Goal: Task Accomplishment & Management: Manage account settings

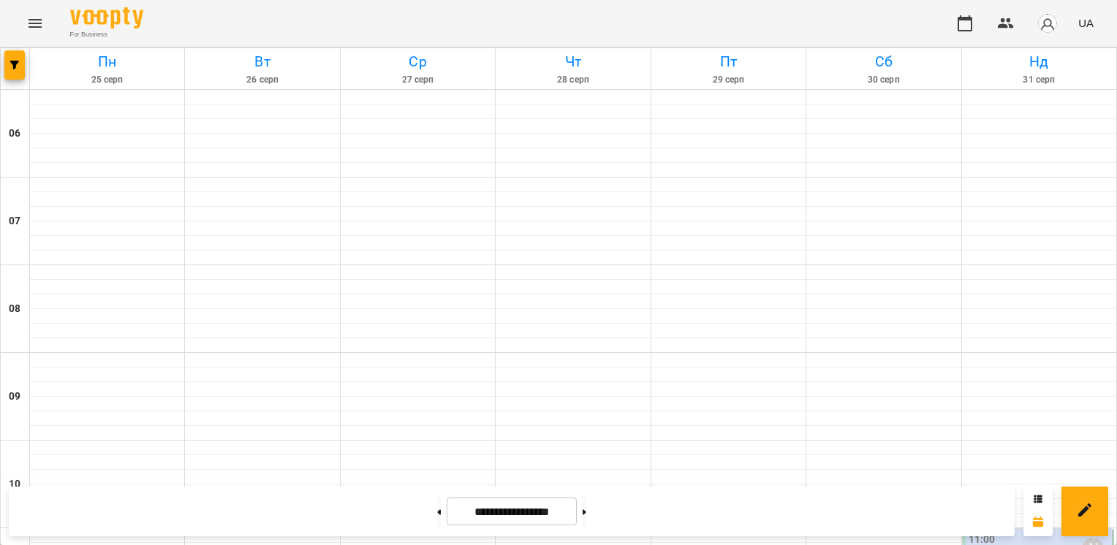
scroll to position [732, 0]
click at [437, 518] on button at bounding box center [439, 512] width 4 height 32
type input "**********"
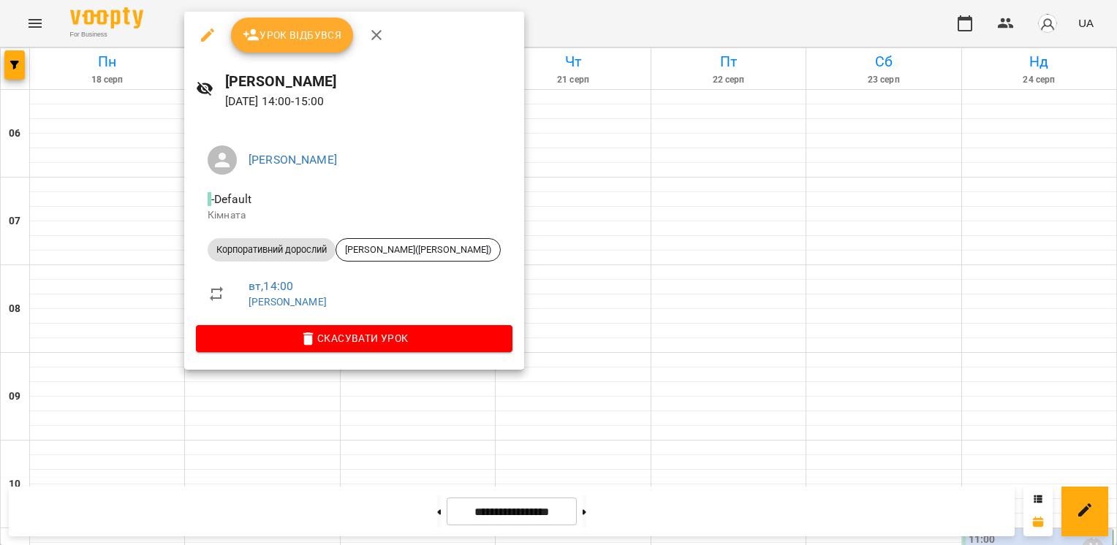
click at [280, 39] on span "Урок відбувся" at bounding box center [292, 35] width 99 height 18
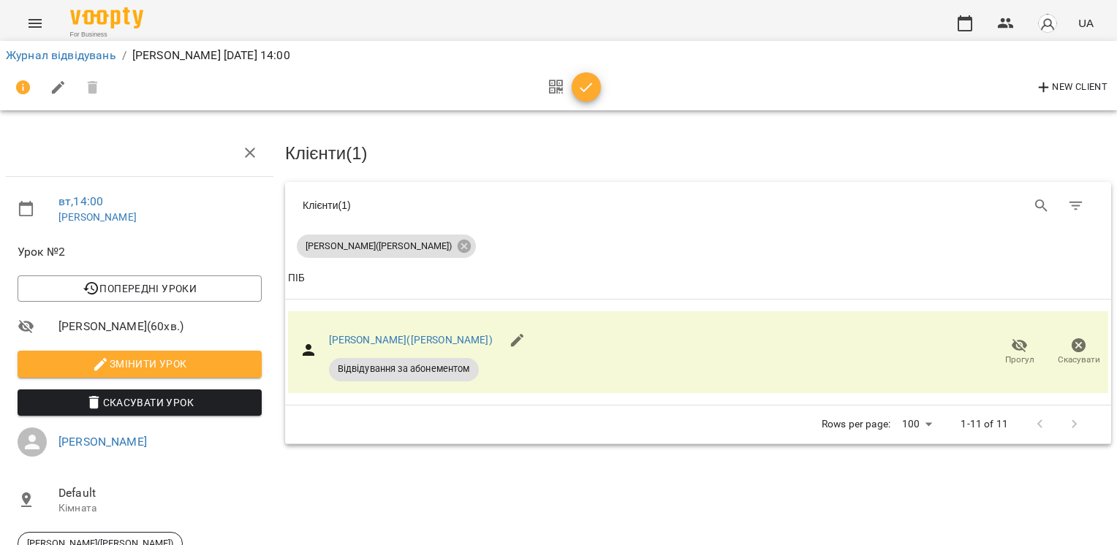
click at [590, 85] on icon "button" at bounding box center [587, 88] width 12 height 10
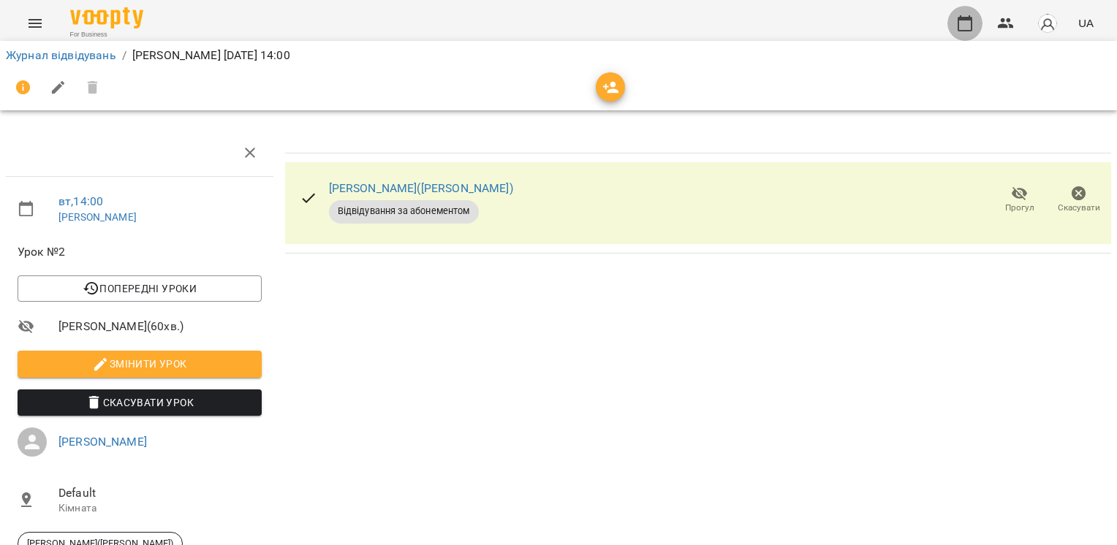
click at [959, 20] on icon "button" at bounding box center [965, 24] width 18 height 18
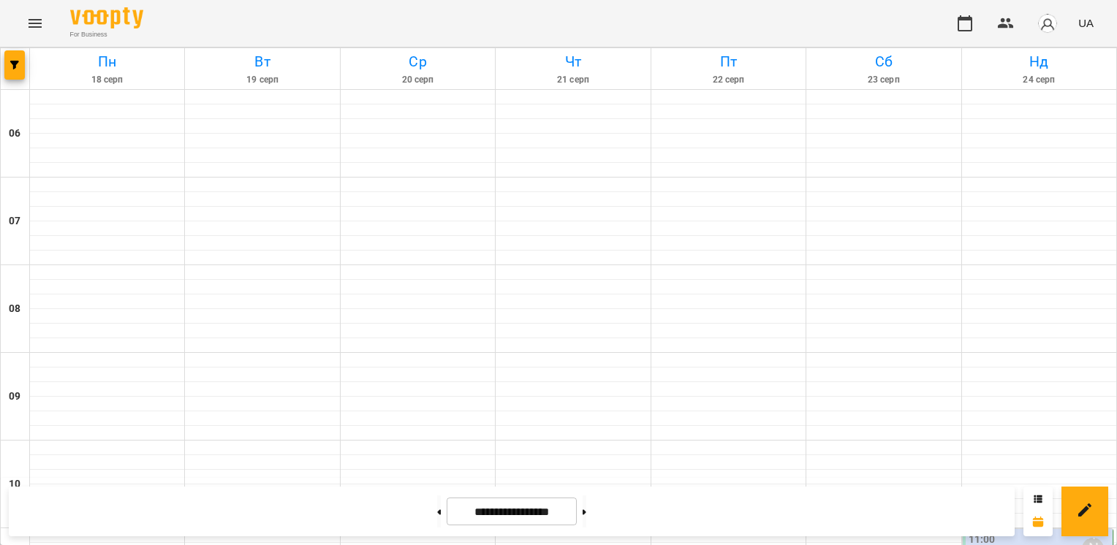
scroll to position [599, 0]
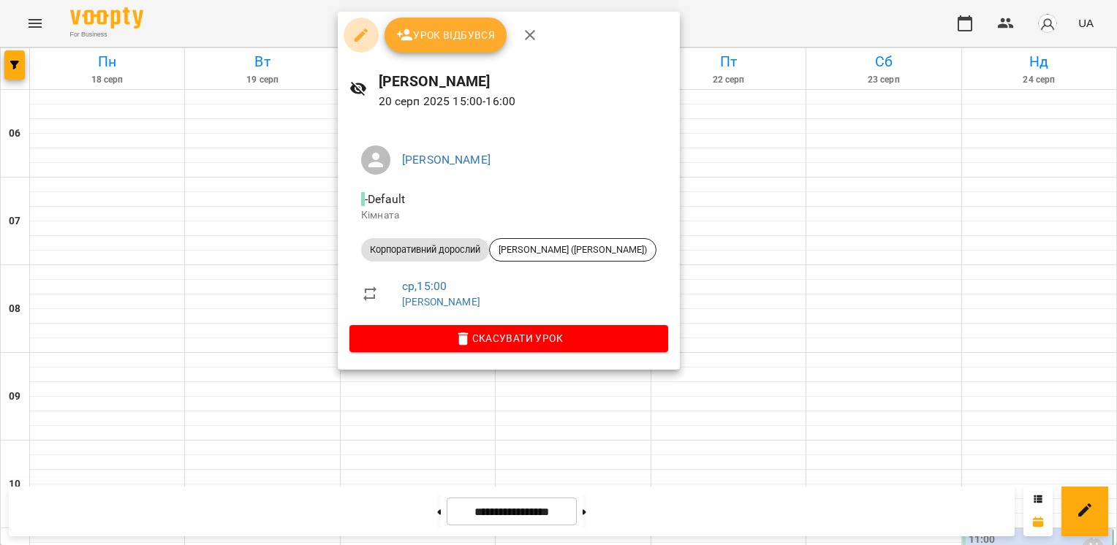
click at [358, 39] on icon "button" at bounding box center [361, 35] width 13 height 13
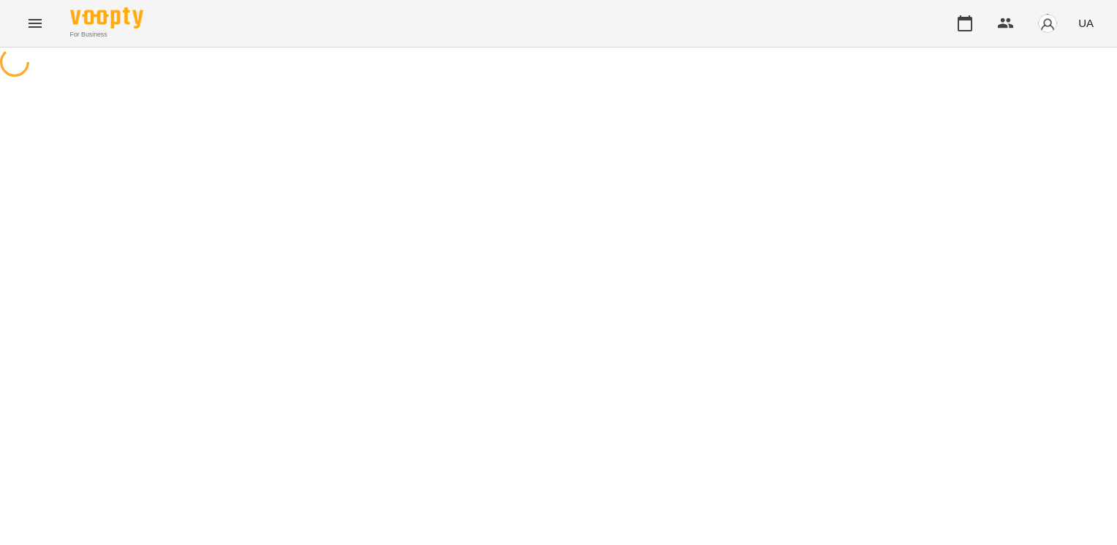
select select "**********"
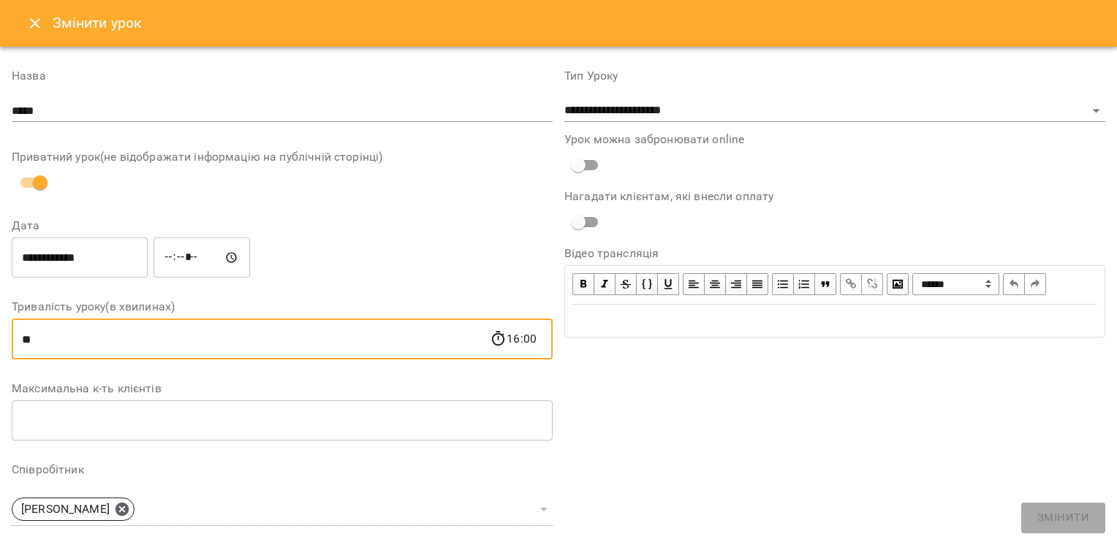
click at [179, 329] on input "**" at bounding box center [251, 339] width 478 height 41
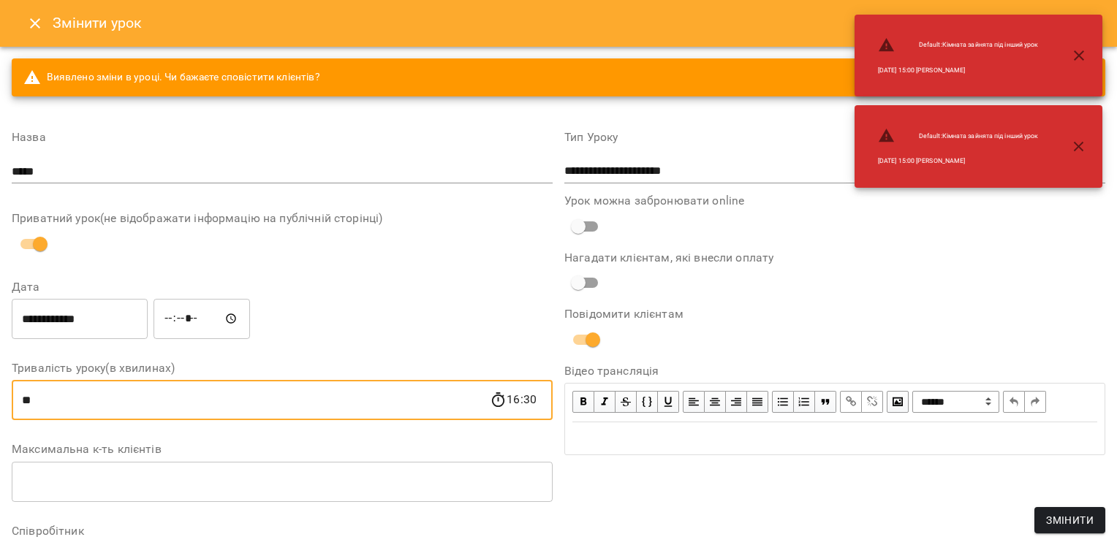
type input "**"
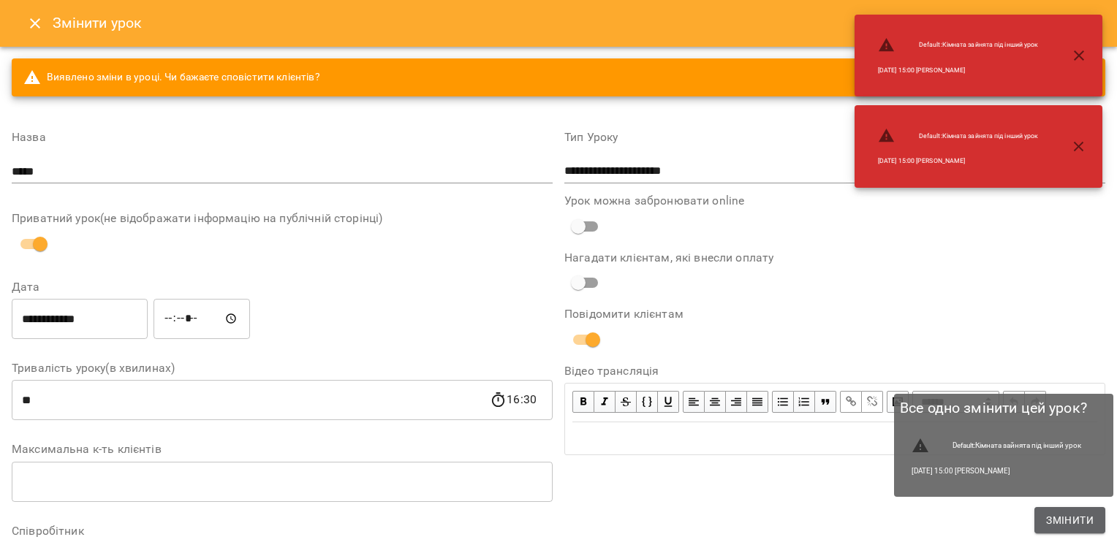
click at [1049, 519] on span "Змінити" at bounding box center [1070, 521] width 48 height 18
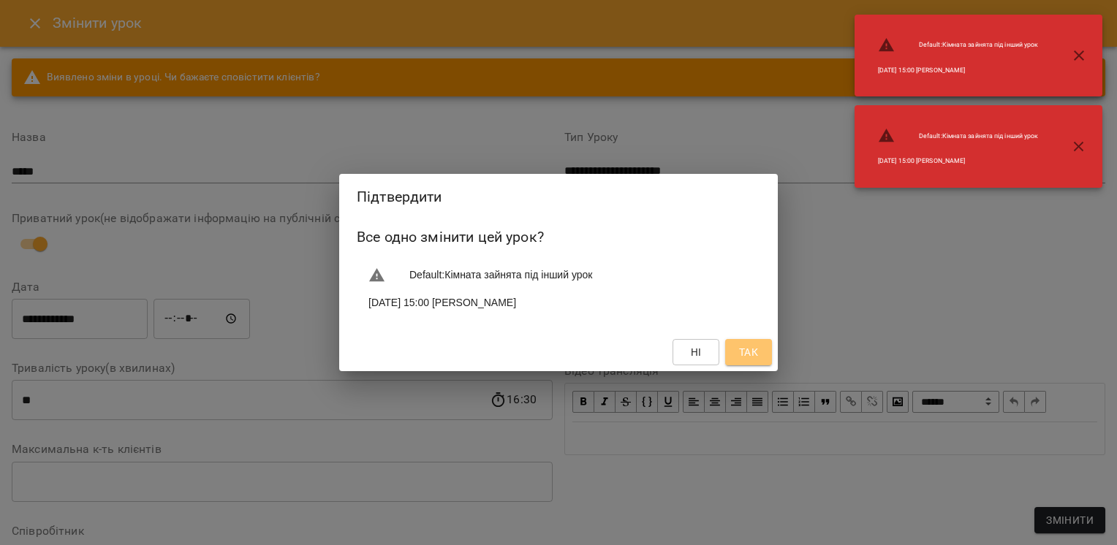
click at [750, 355] on span "Так" at bounding box center [748, 353] width 19 height 18
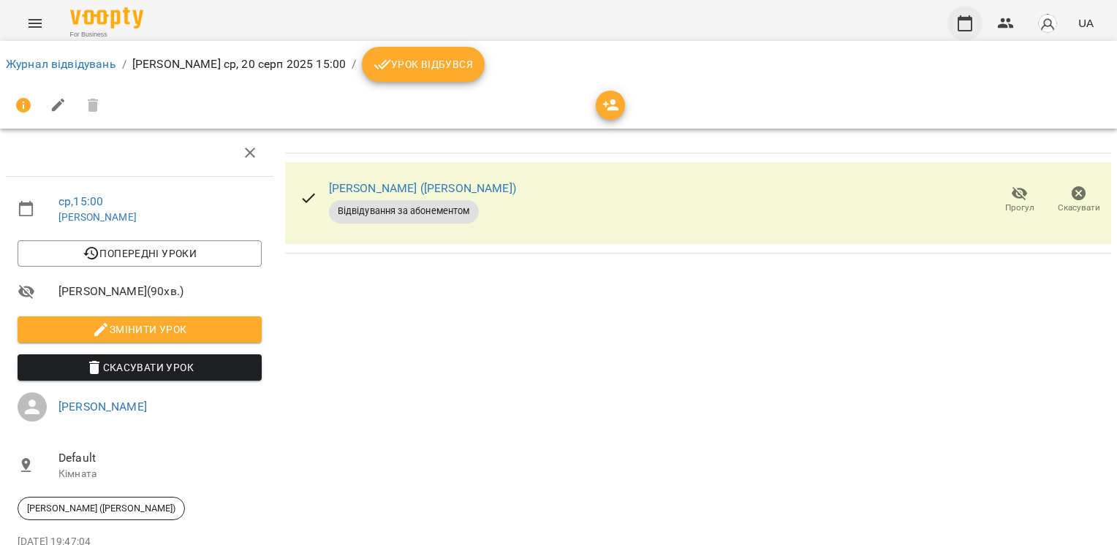
click at [964, 19] on icon "button" at bounding box center [965, 23] width 15 height 16
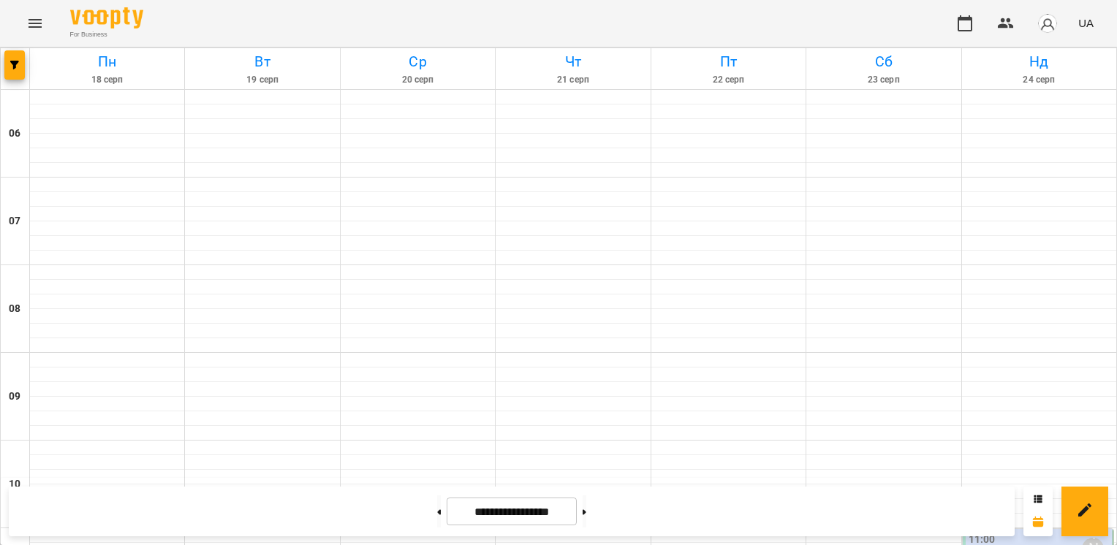
scroll to position [741, 0]
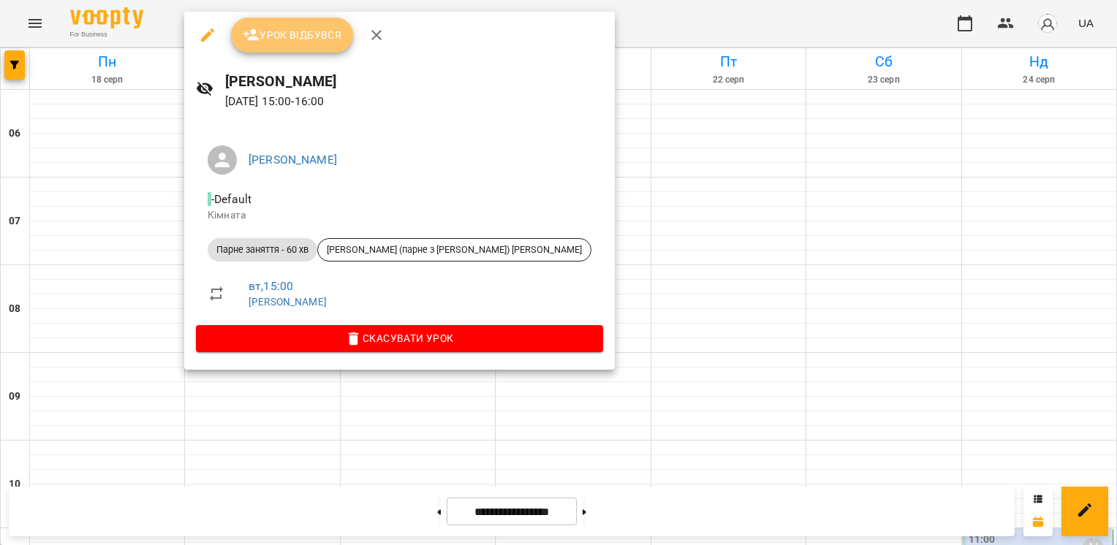
click at [249, 41] on icon "button" at bounding box center [252, 35] width 18 height 18
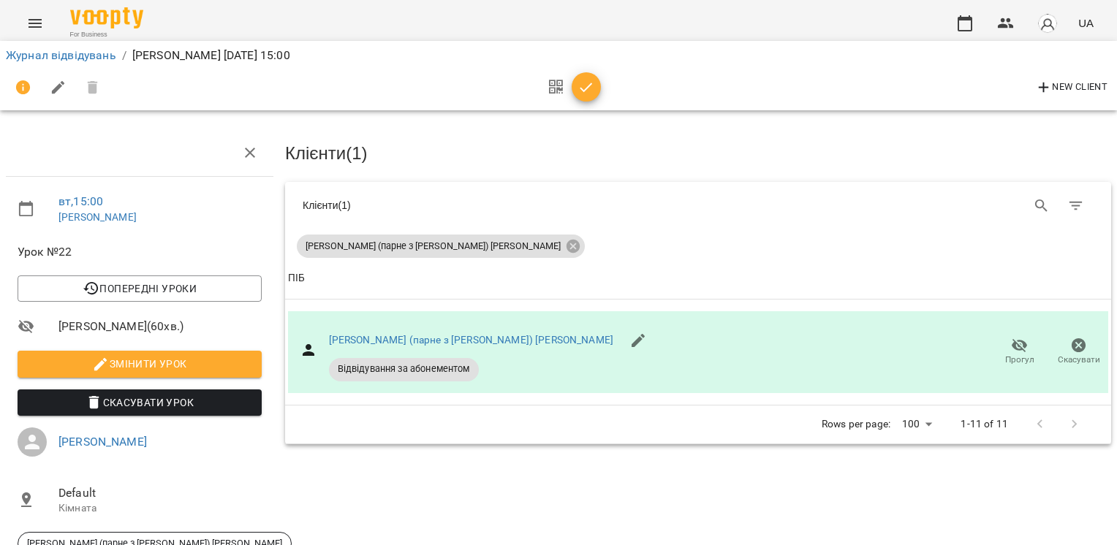
click at [583, 91] on icon "button" at bounding box center [587, 88] width 12 height 10
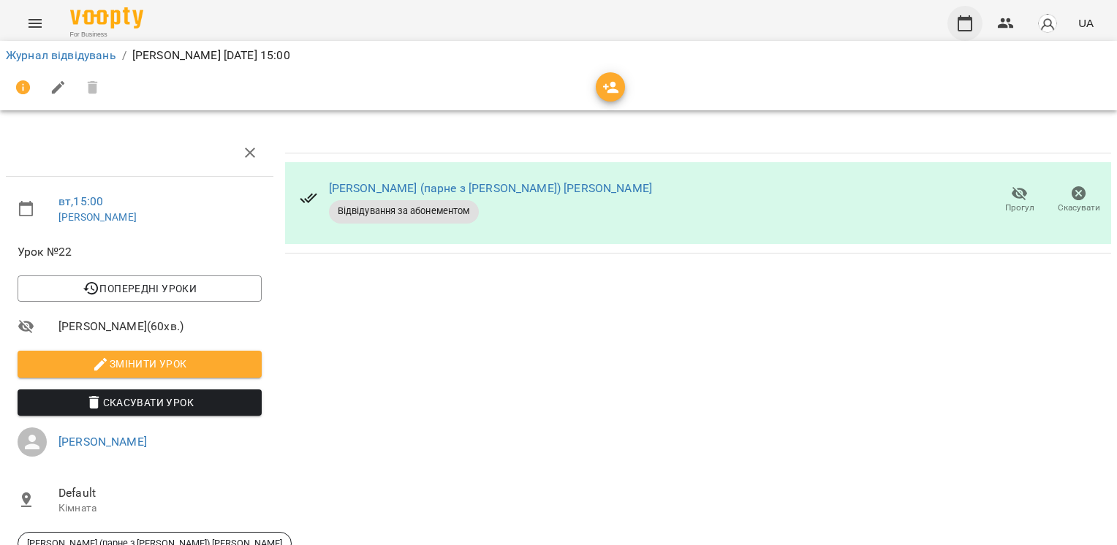
click at [964, 22] on icon "button" at bounding box center [965, 24] width 18 height 18
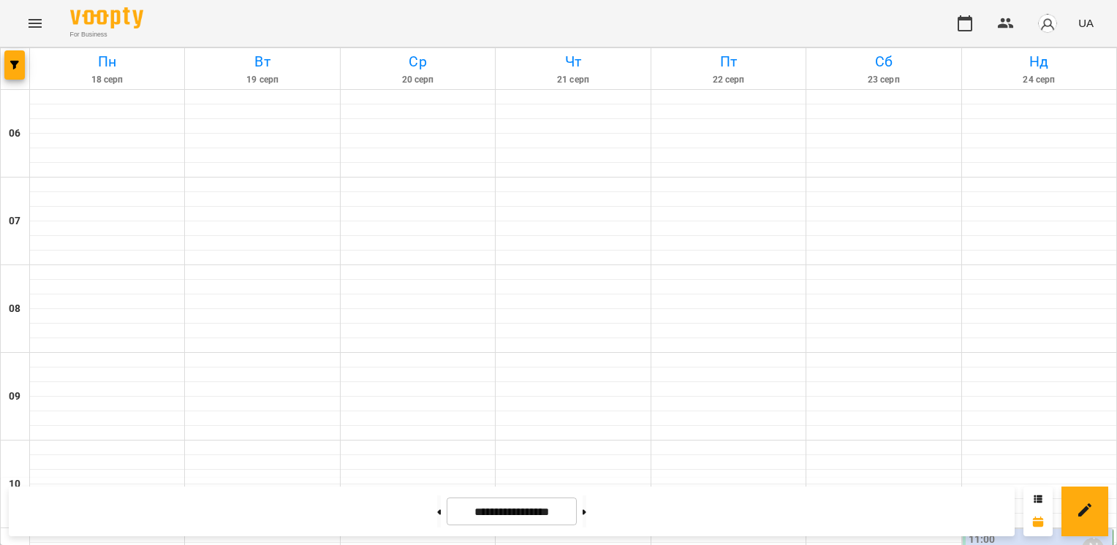
scroll to position [618, 0]
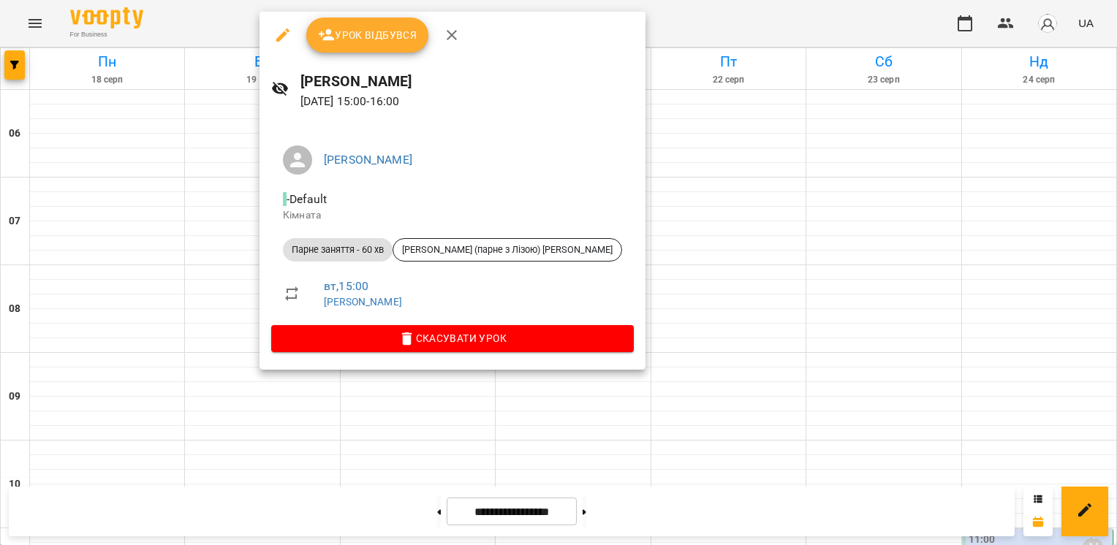
click at [324, 32] on icon "button" at bounding box center [327, 35] width 18 height 18
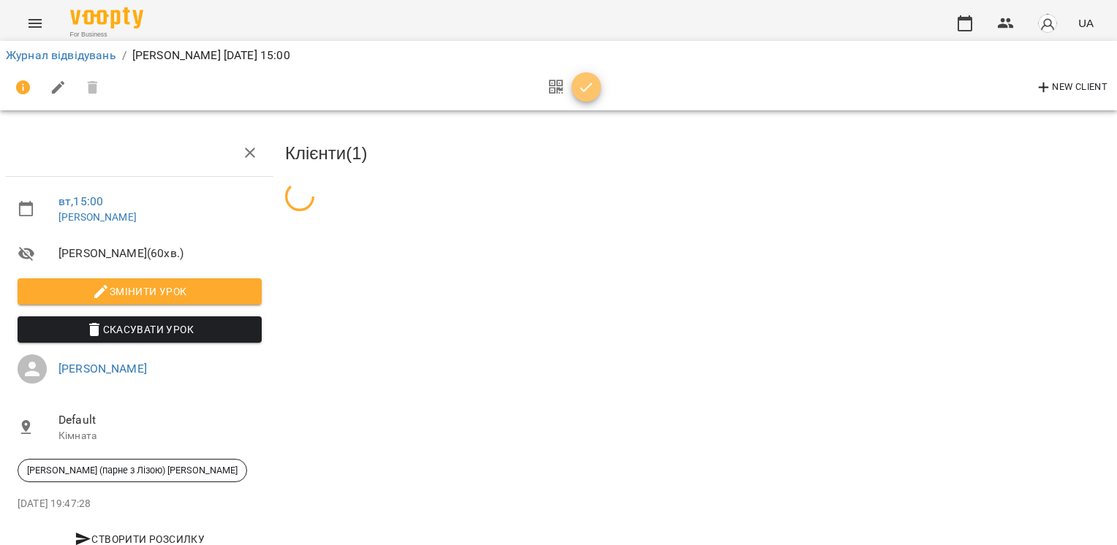
click at [579, 95] on icon "button" at bounding box center [587, 88] width 18 height 18
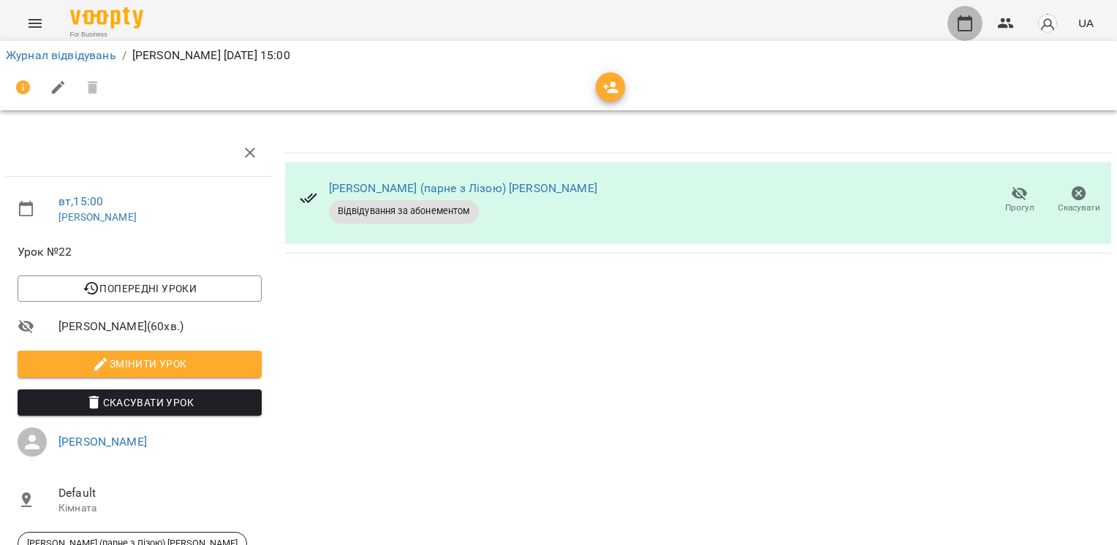
click at [962, 26] on icon "button" at bounding box center [965, 24] width 18 height 18
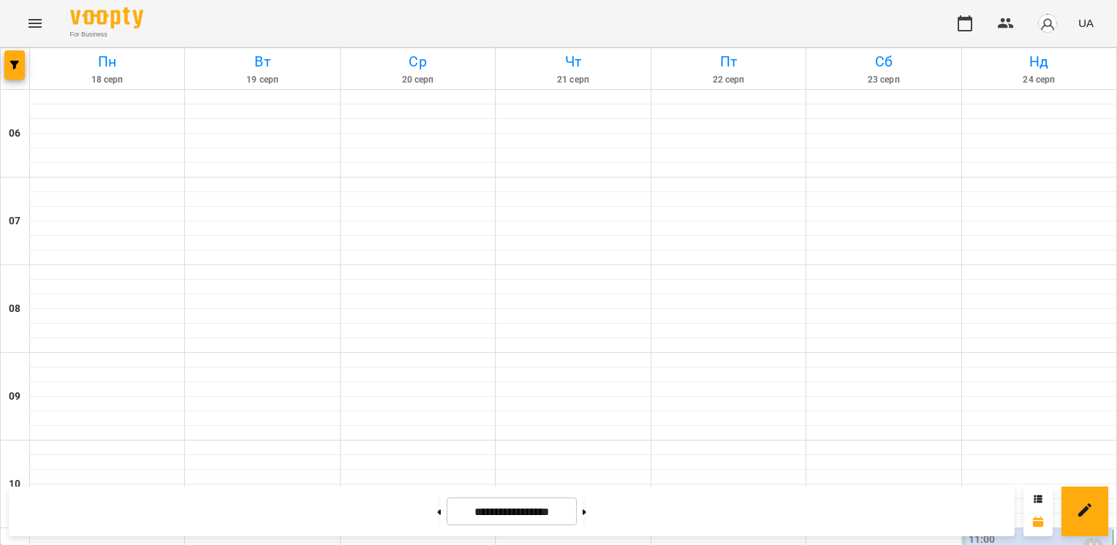
scroll to position [841, 0]
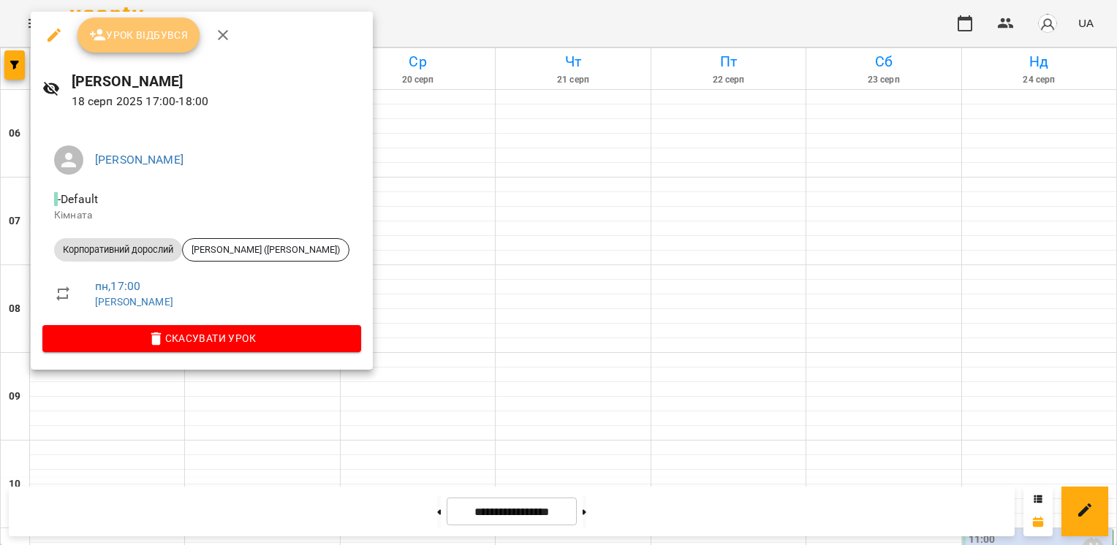
click at [99, 42] on icon "button" at bounding box center [98, 35] width 18 height 18
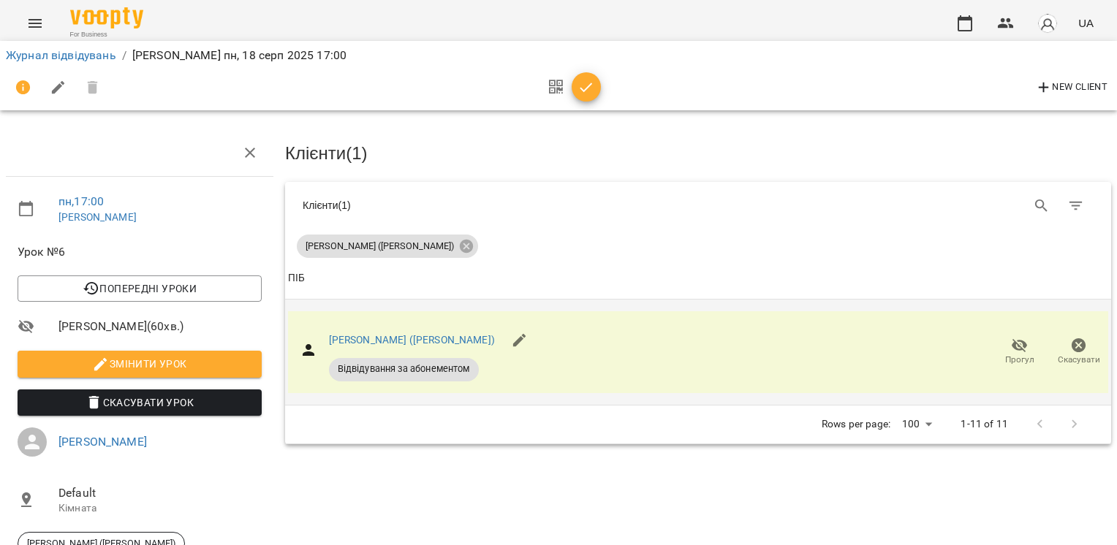
click at [1012, 345] on icon "button" at bounding box center [1020, 346] width 16 height 14
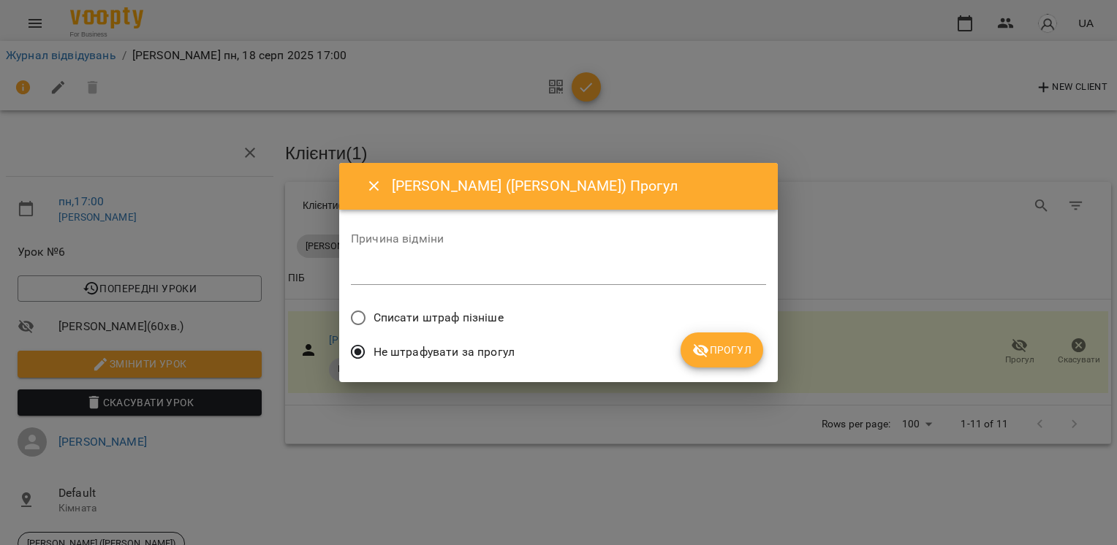
click at [551, 241] on label "Причина відміни" at bounding box center [558, 239] width 415 height 12
click at [551, 257] on div "Причина відміни *" at bounding box center [558, 262] width 415 height 58
click at [668, 286] on div "Причина відміни *" at bounding box center [558, 262] width 415 height 58
click at [662, 273] on textarea at bounding box center [558, 273] width 415 height 14
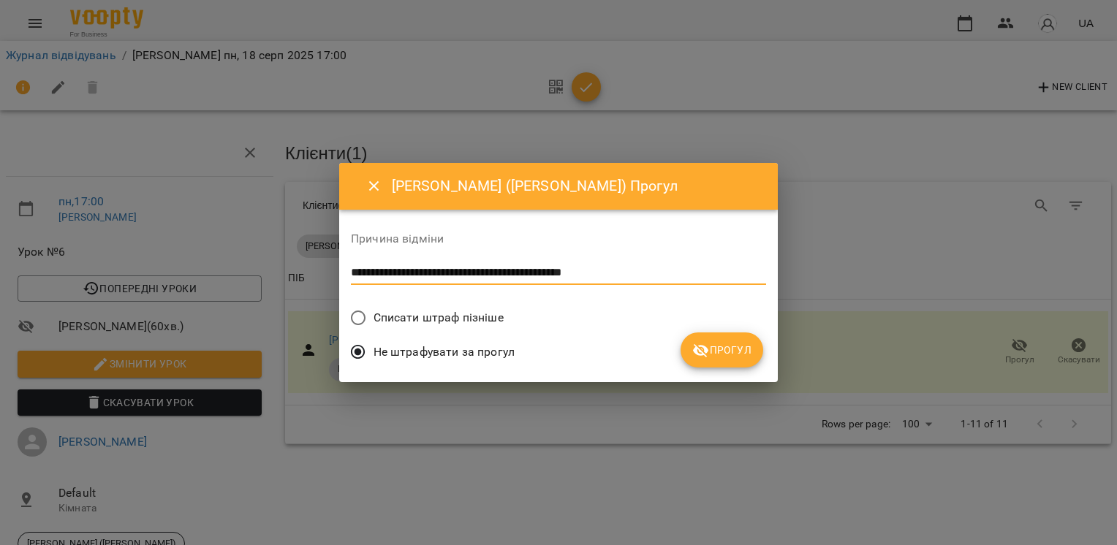
type textarea "**********"
click at [708, 347] on icon "submit" at bounding box center [701, 351] width 18 height 18
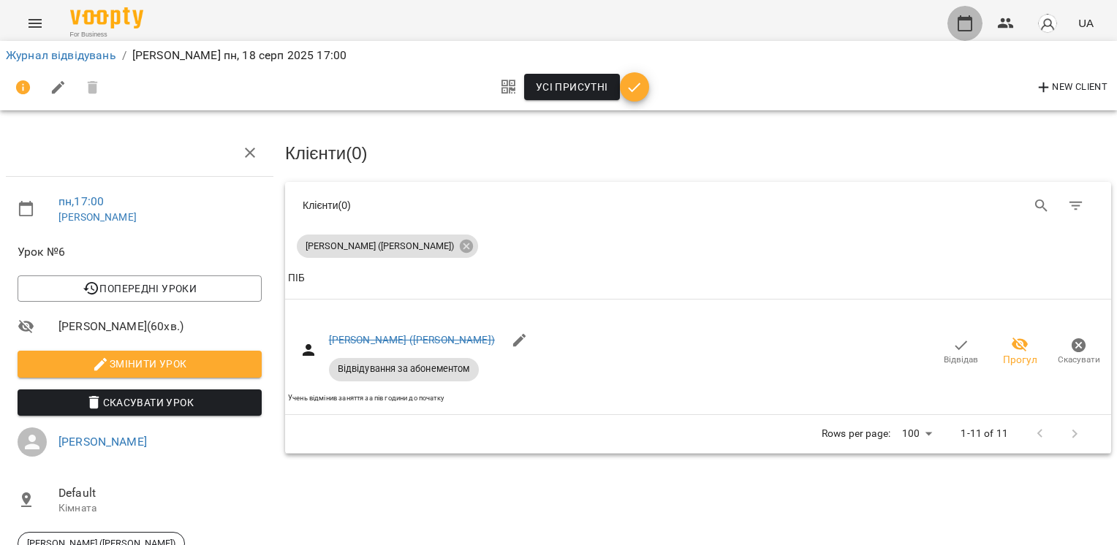
click at [962, 24] on icon "button" at bounding box center [965, 24] width 18 height 18
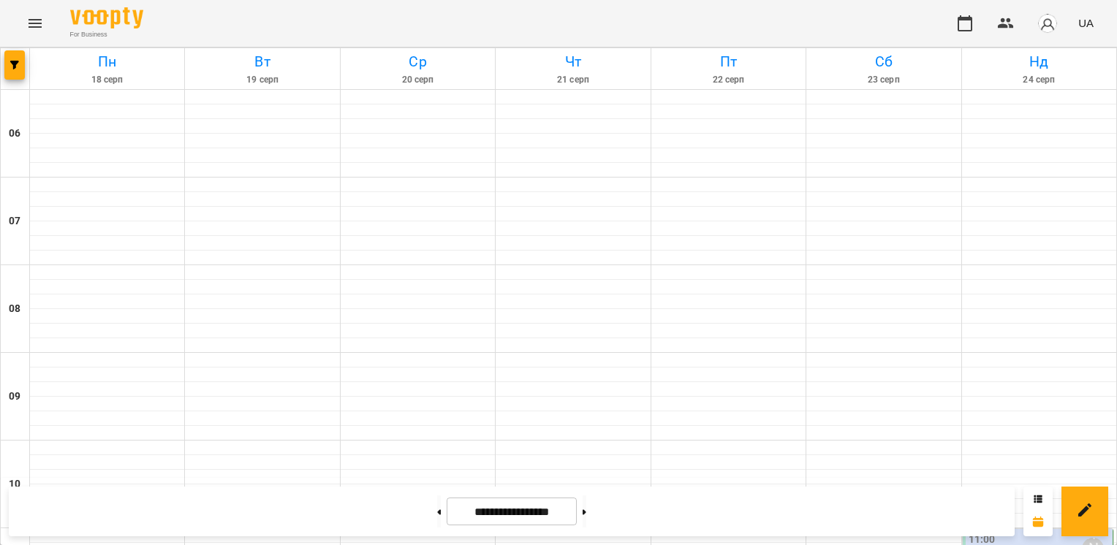
scroll to position [586, 0]
